Goal: Navigation & Orientation: Locate item on page

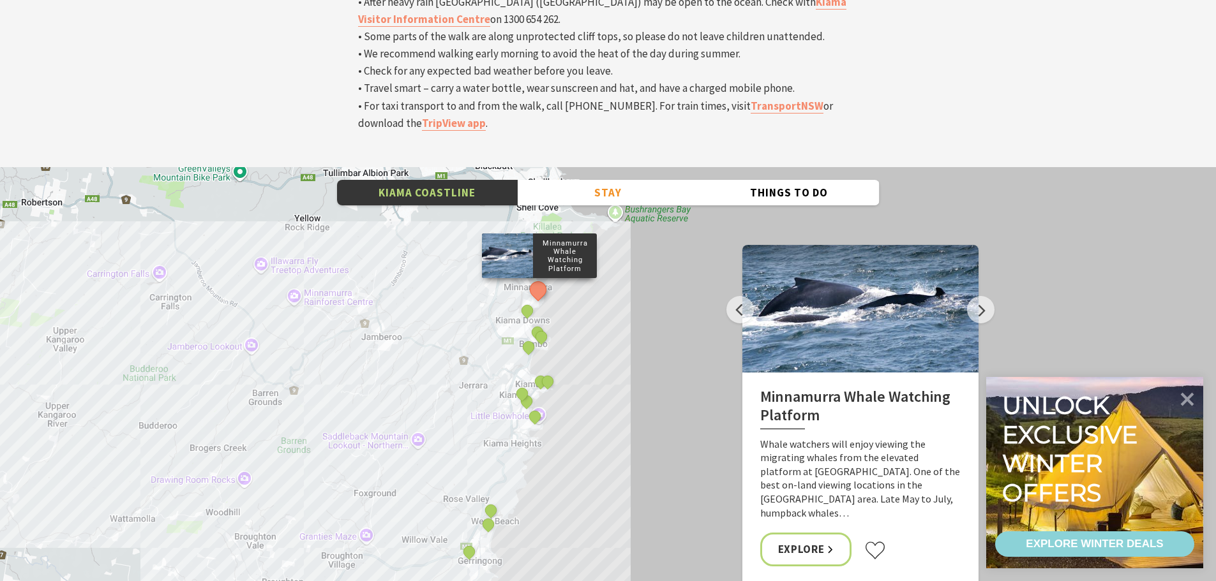
scroll to position [4339, 0]
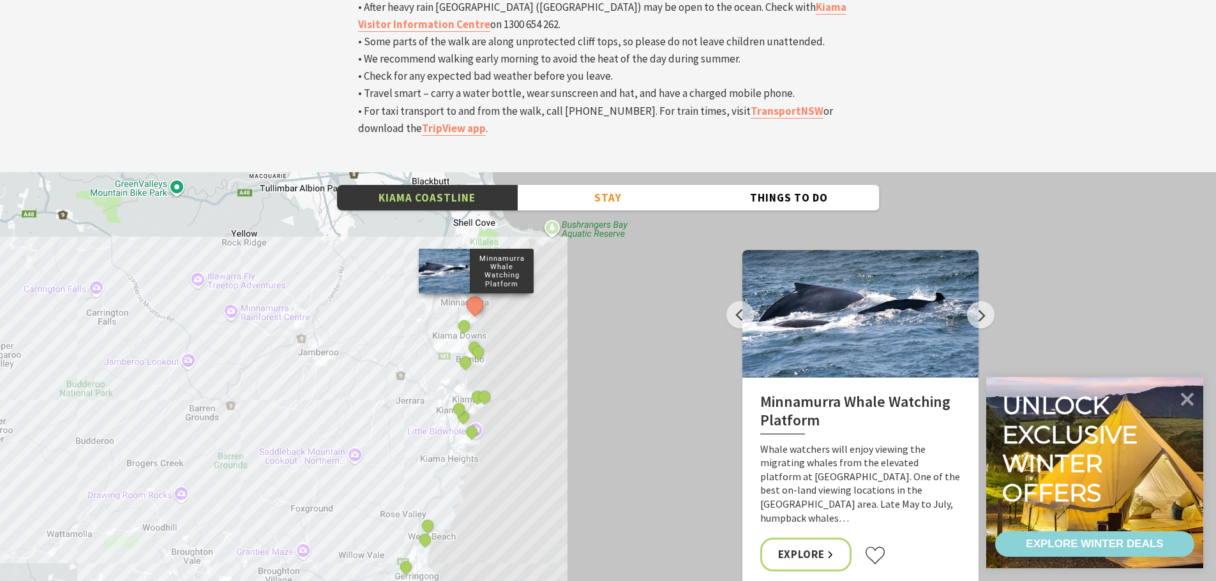
drag, startPoint x: 419, startPoint y: 227, endPoint x: 364, endPoint y: 260, distance: 64.7
click at [363, 260] on div "Minnamurra Whale Watching Platform Gerringong Whale Watching Platform [GEOGRAPH…" at bounding box center [608, 401] width 1216 height 459
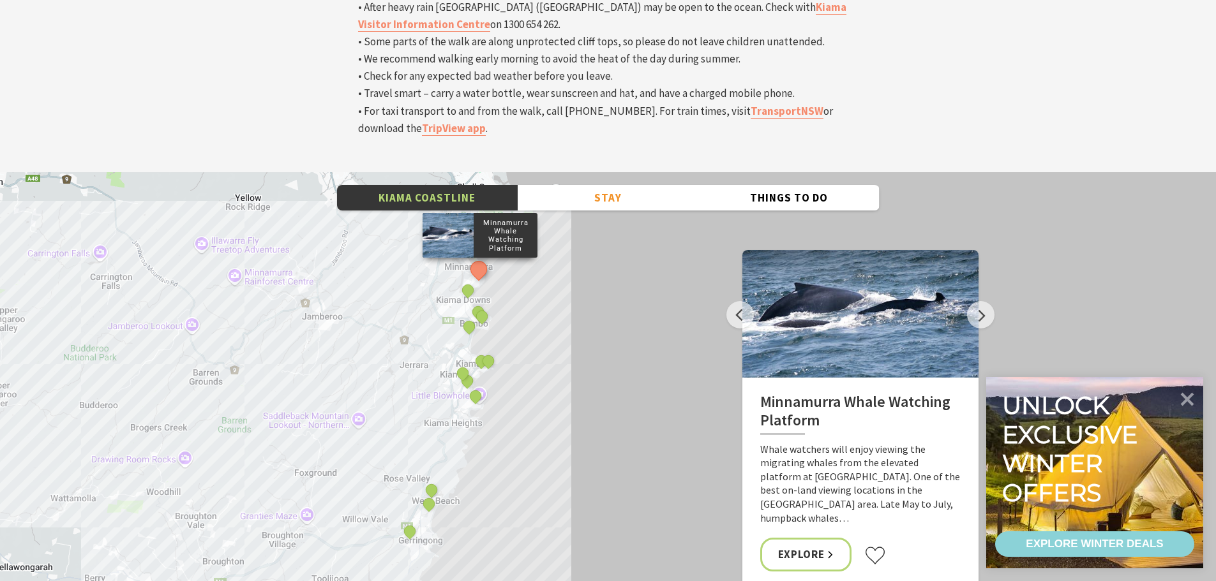
drag, startPoint x: 406, startPoint y: 262, endPoint x: 416, endPoint y: 228, distance: 35.8
click at [419, 221] on div "Minnamurra Whale Watching Platform Gerringong Whale Watching Platform [GEOGRAPH…" at bounding box center [608, 401] width 1216 height 459
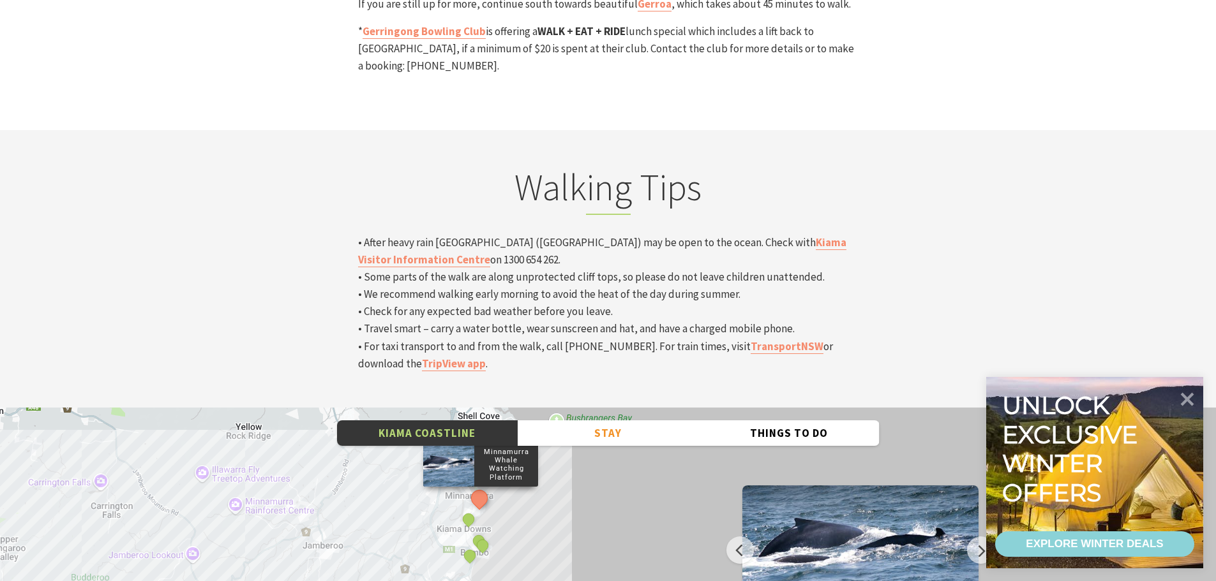
scroll to position [4084, 0]
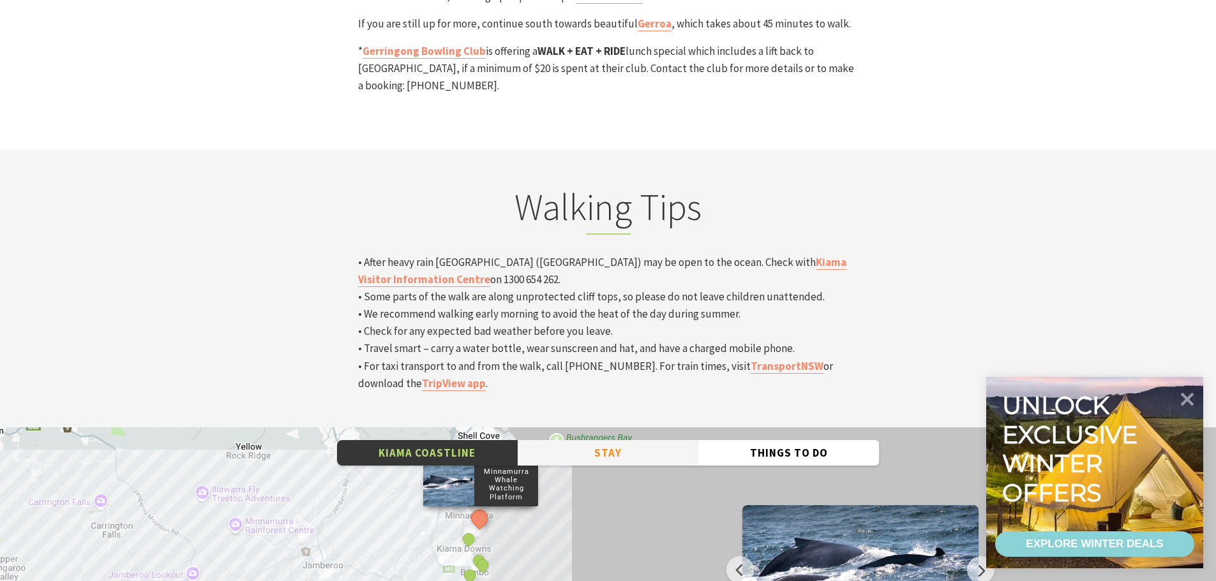
click at [559, 440] on button "Stay" at bounding box center [607, 453] width 181 height 26
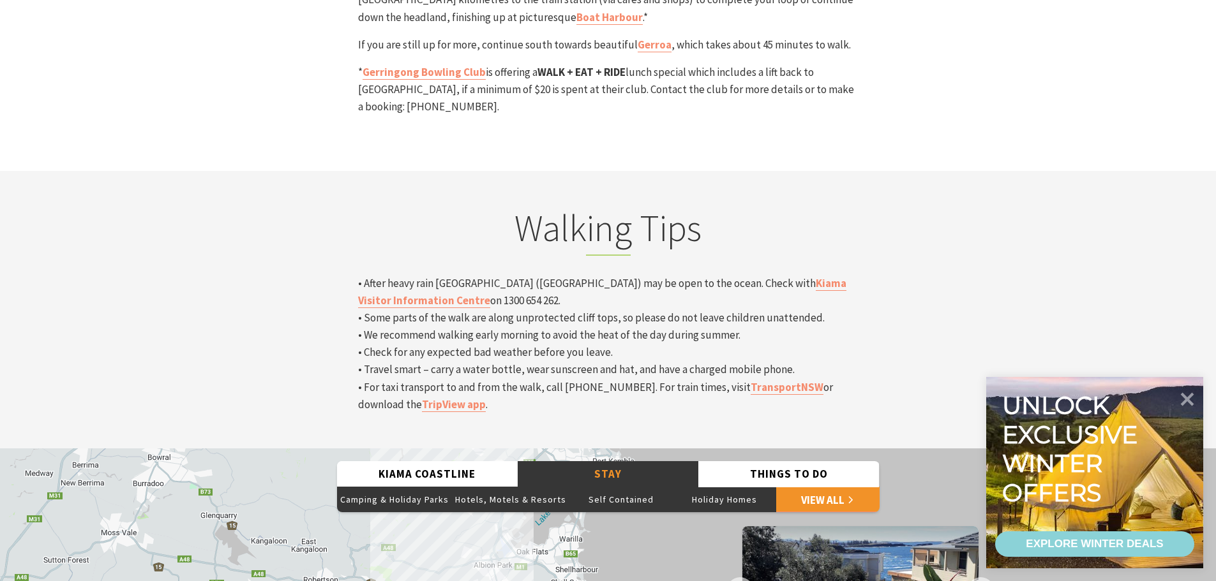
scroll to position [4147, 0]
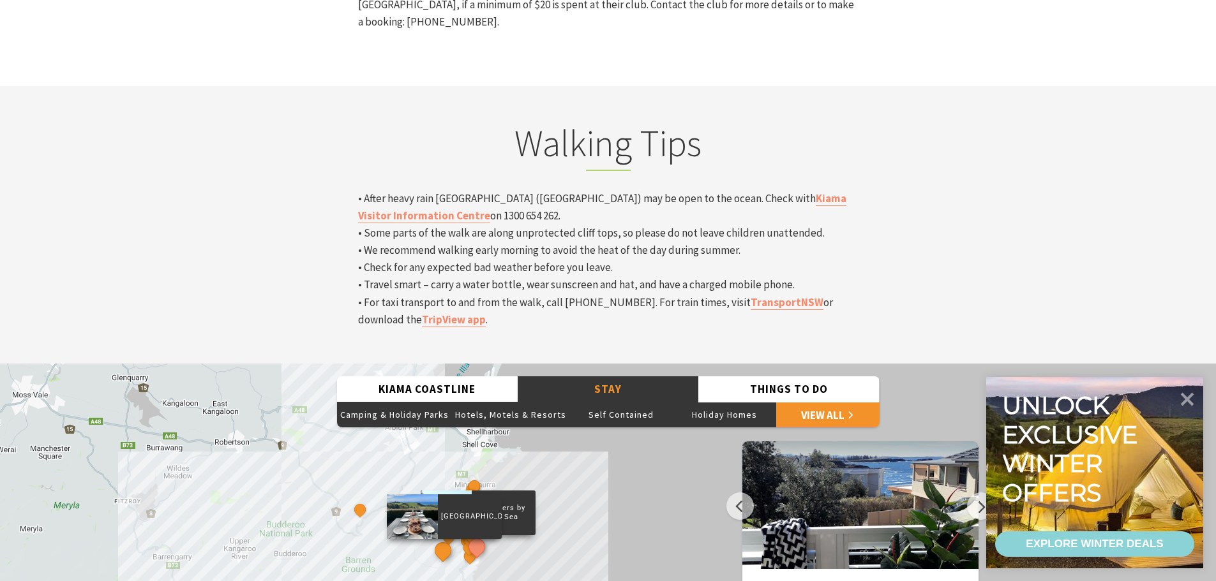
drag, startPoint x: 534, startPoint y: 466, endPoint x: 445, endPoint y: 414, distance: 103.5
click at [445, 539] on button "See detail about Saddleback Grove" at bounding box center [443, 551] width 24 height 24
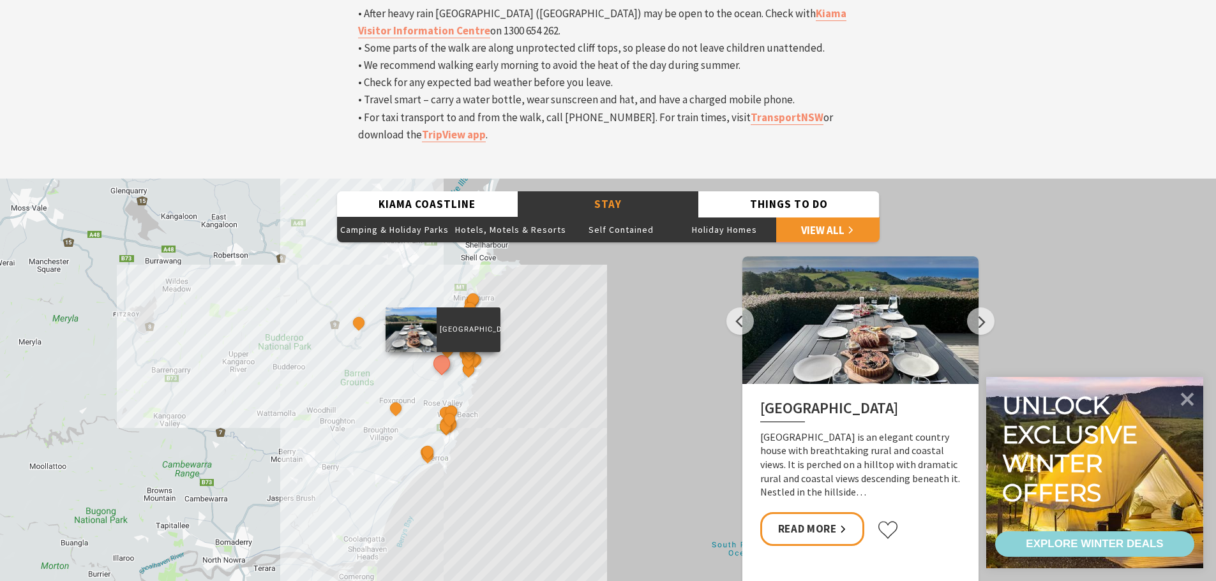
scroll to position [4339, 0]
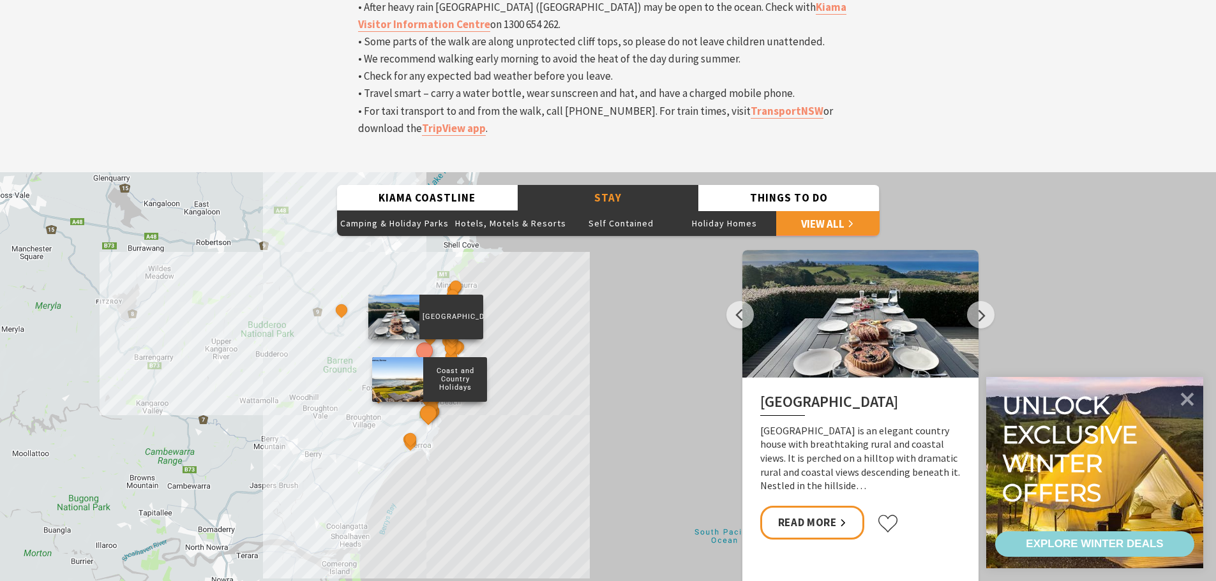
drag, startPoint x: 436, startPoint y: 290, endPoint x: 428, endPoint y: 279, distance: 14.6
click at [428, 405] on button "See detail about Coast and Country Holidays" at bounding box center [428, 413] width 17 height 17
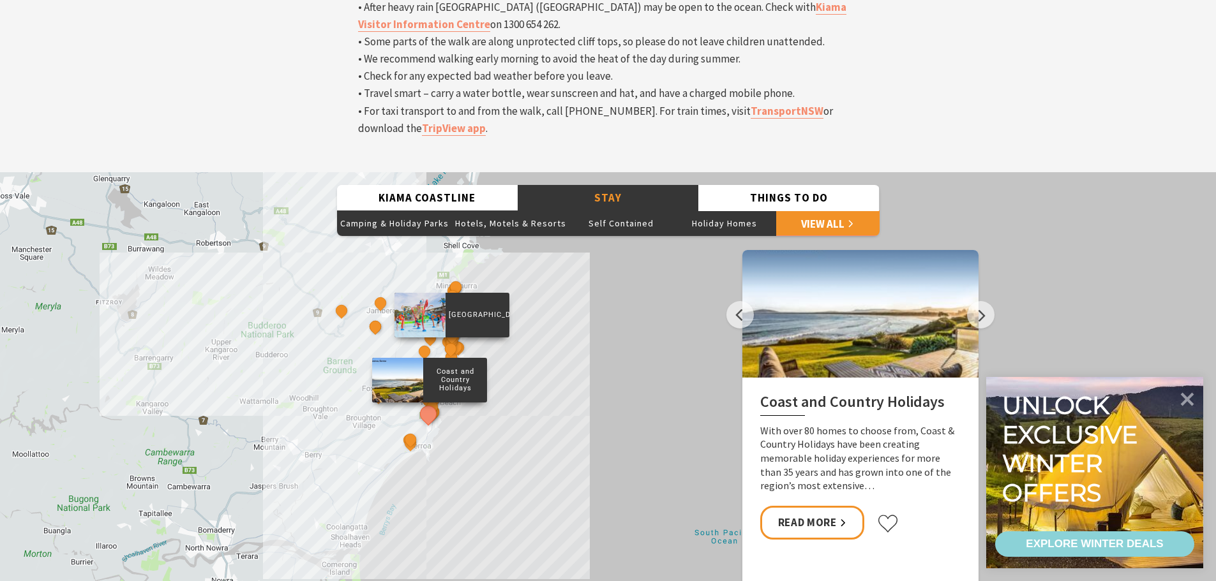
click at [457, 341] on div "[GEOGRAPHIC_DATA]" at bounding box center [451, 350] width 19 height 19
click at [454, 338] on button "See detail about BIG4 Easts Beach Holiday Park" at bounding box center [450, 350] width 24 height 24
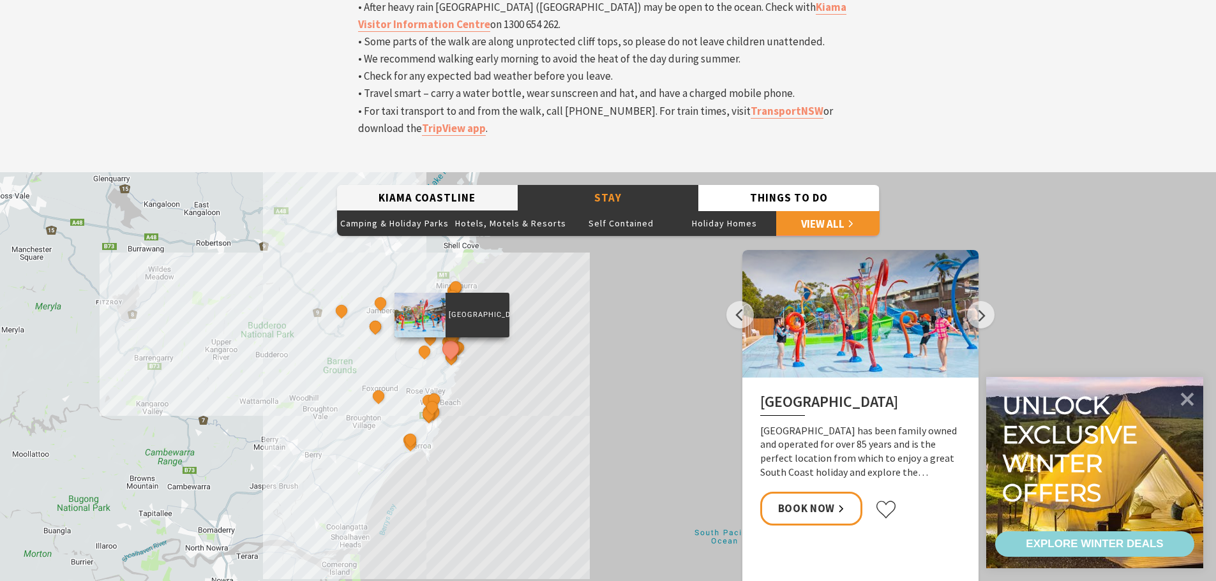
click at [475, 185] on button "Kiama Coastline" at bounding box center [427, 198] width 181 height 26
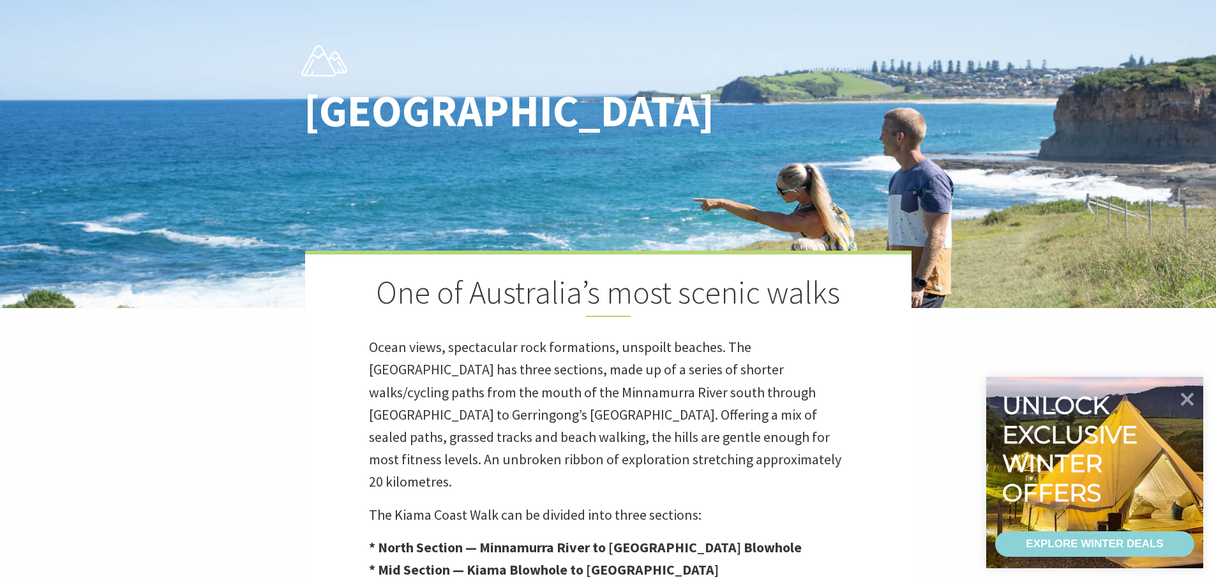
scroll to position [638, 0]
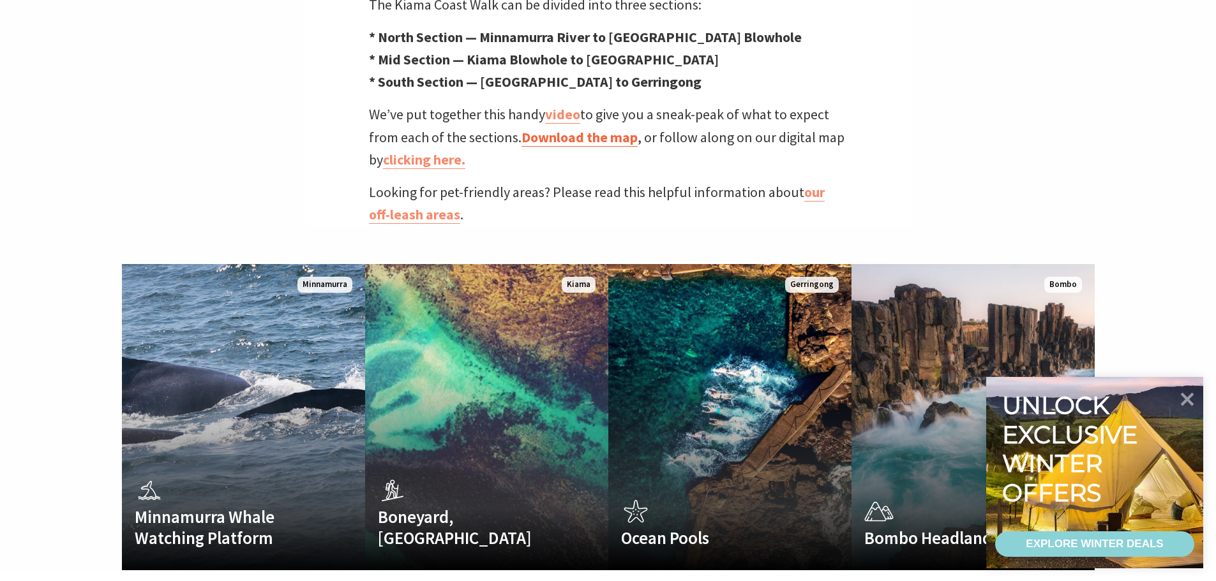
click at [590, 128] on link "Download the map" at bounding box center [579, 137] width 116 height 19
